Goal: Task Accomplishment & Management: Use online tool/utility

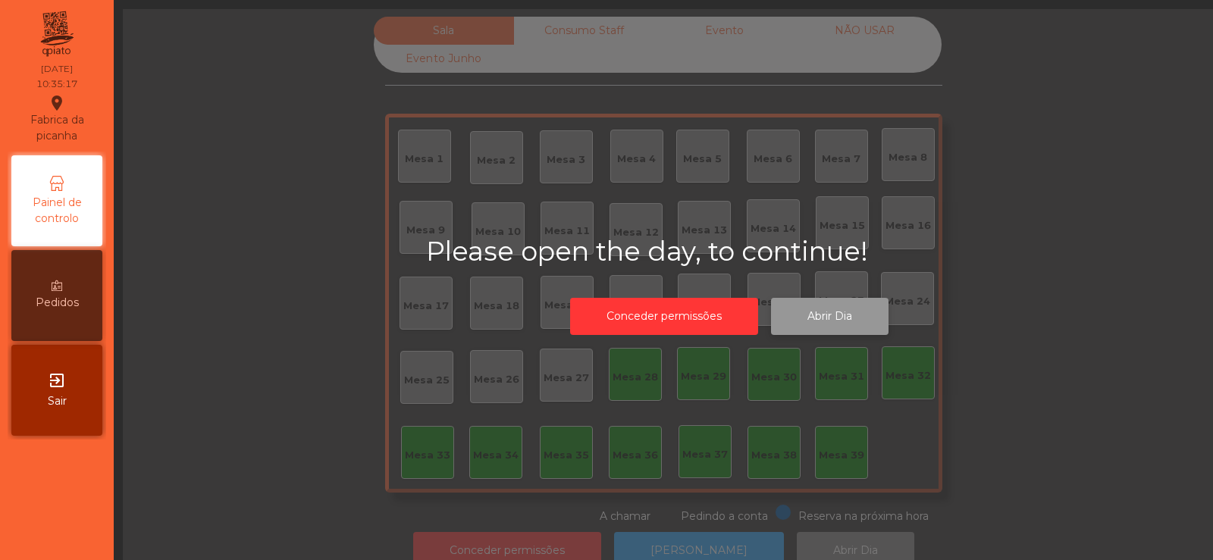
click at [849, 309] on button "Abrir Dia" at bounding box center [830, 316] width 118 height 37
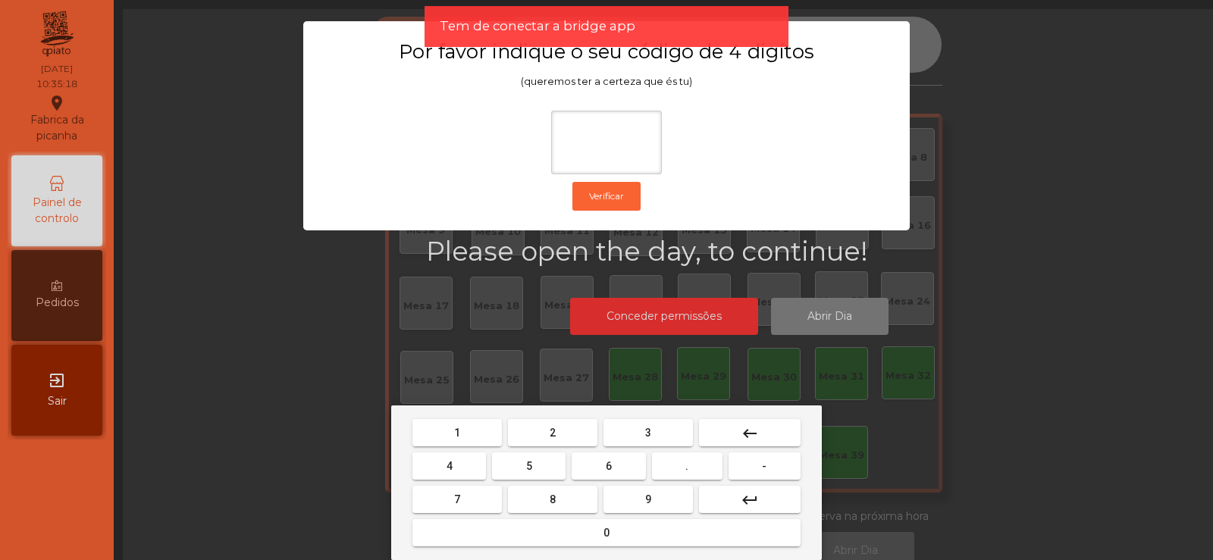
click at [562, 435] on button "2" at bounding box center [552, 432] width 89 height 27
click at [609, 466] on span "6" at bounding box center [609, 466] width 6 height 12
click at [457, 500] on span "7" at bounding box center [457, 500] width 6 height 12
click at [520, 469] on button "5" at bounding box center [529, 466] width 74 height 27
type input "****"
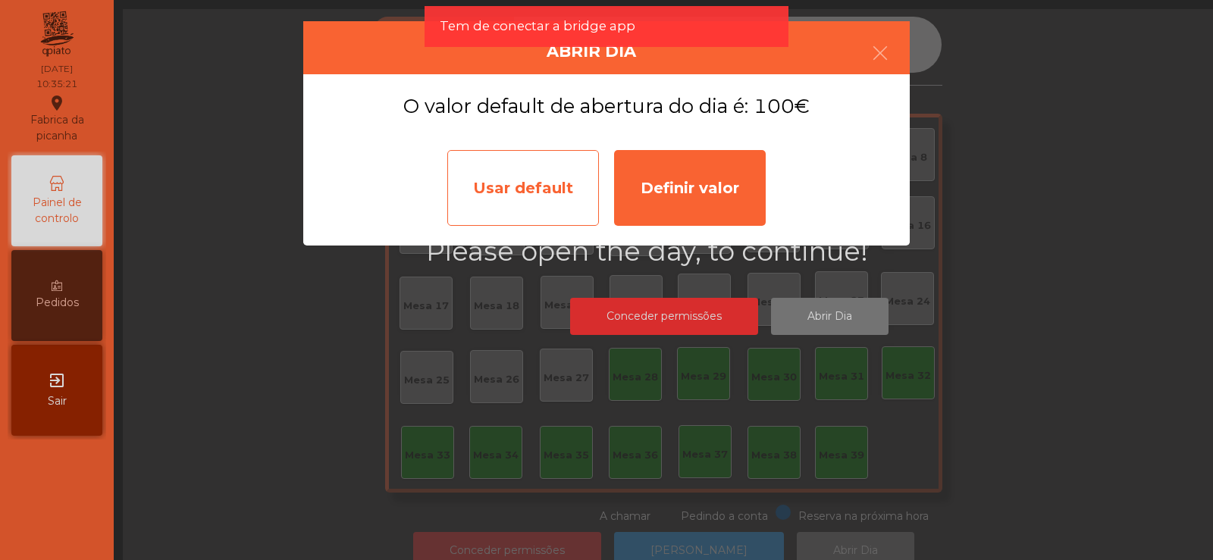
click at [496, 204] on div "Usar default" at bounding box center [523, 188] width 152 height 76
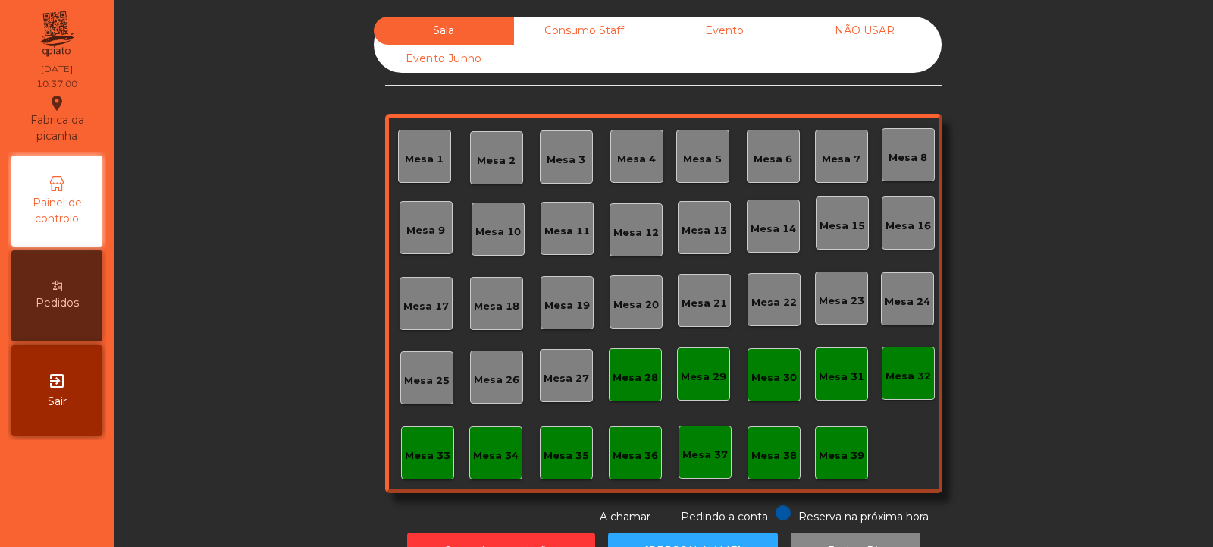
scroll to position [51, 0]
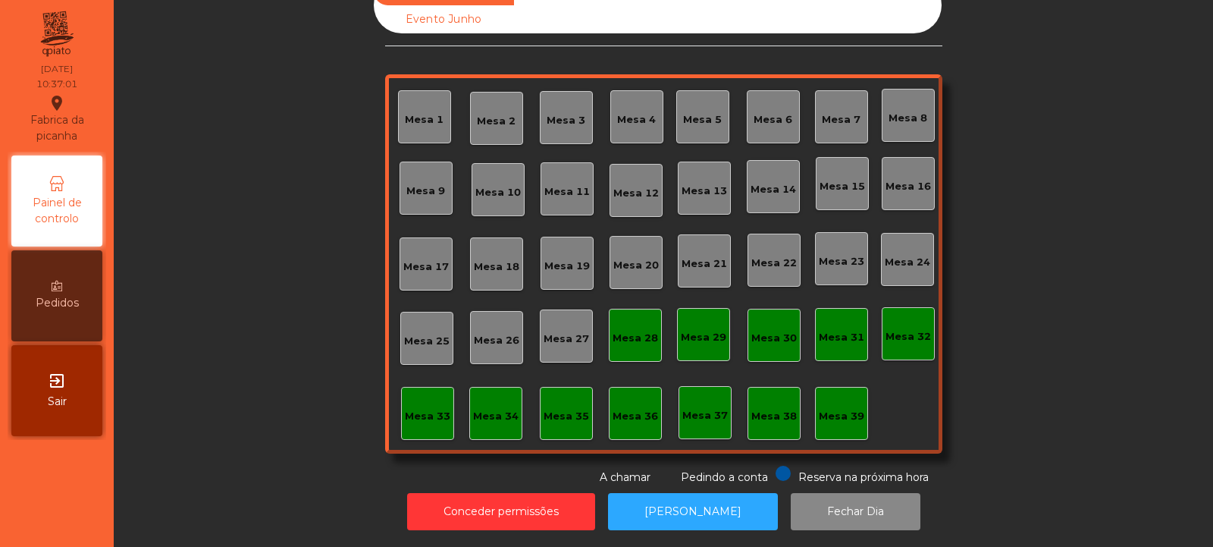
click at [681, 470] on span "Pedindo a conta" at bounding box center [724, 477] width 87 height 14
click at [666, 497] on button "[PERSON_NAME]" at bounding box center [693, 511] width 170 height 37
